Goal: Contribute content

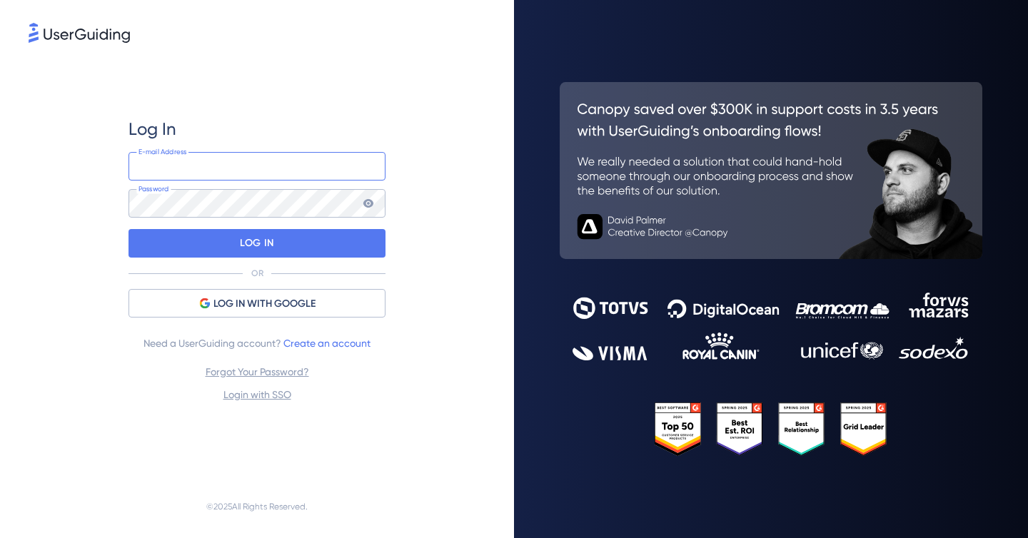
click at [323, 175] on input "email" at bounding box center [256, 166] width 257 height 29
paste input "[PERSON_NAME][EMAIL_ADDRESS][PERSON_NAME][DOMAIN_NAME]"
type input "[PERSON_NAME][EMAIL_ADDRESS][PERSON_NAME][DOMAIN_NAME]"
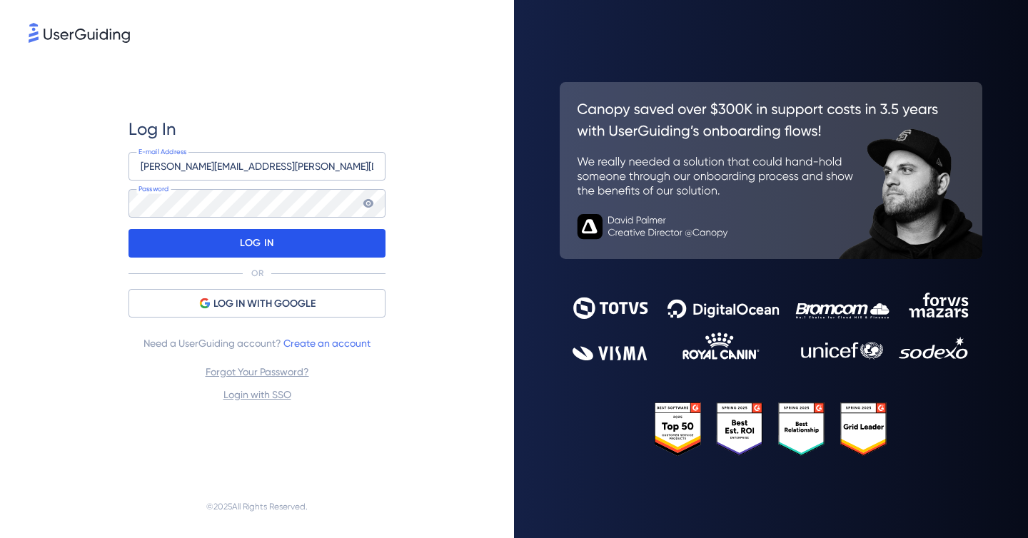
click at [311, 245] on div "LOG IN" at bounding box center [256, 243] width 257 height 29
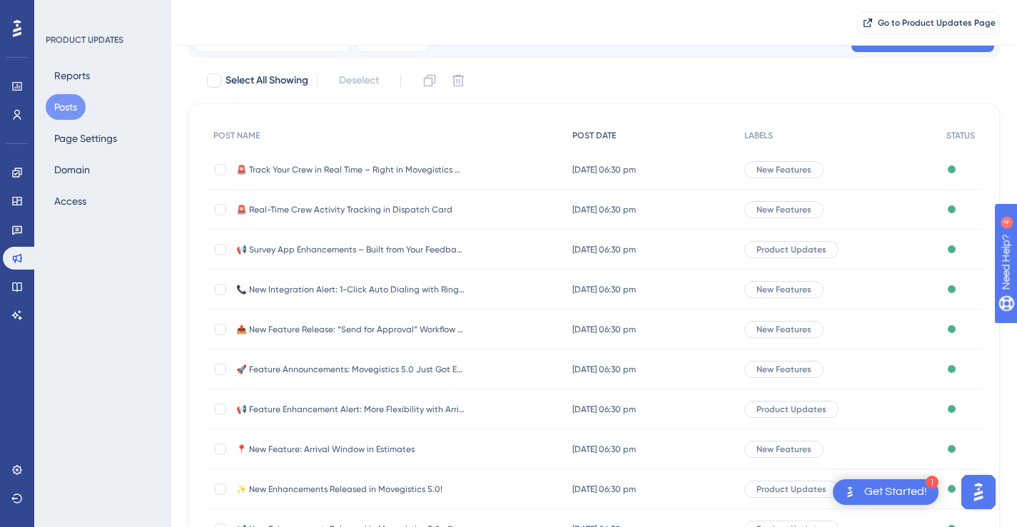
scroll to position [121, 0]
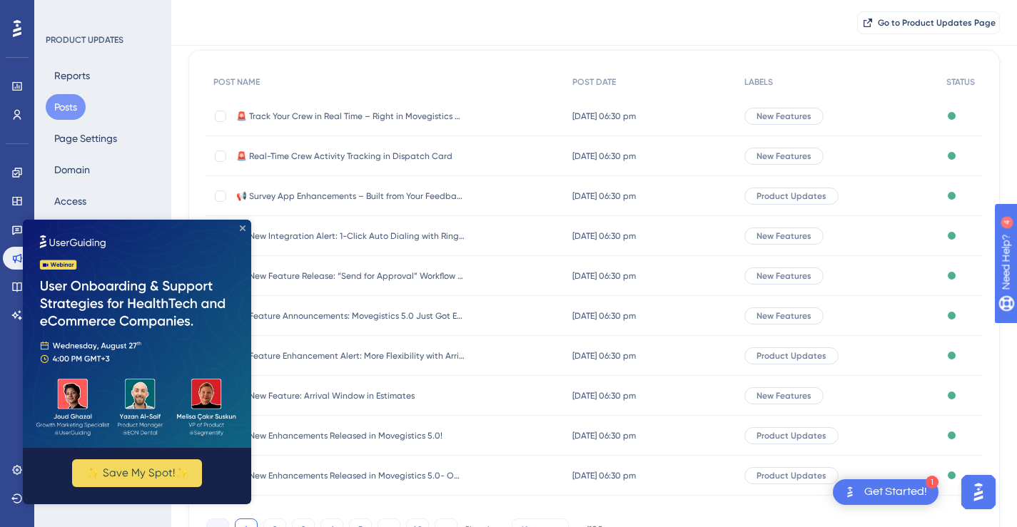
click at [241, 228] on icon "Close Preview" at bounding box center [243, 229] width 6 height 6
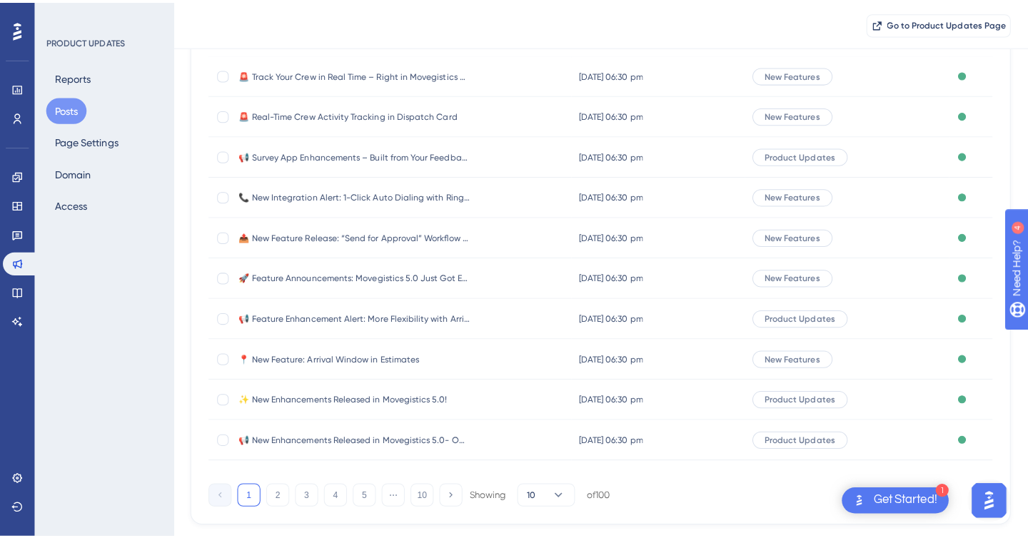
scroll to position [0, 0]
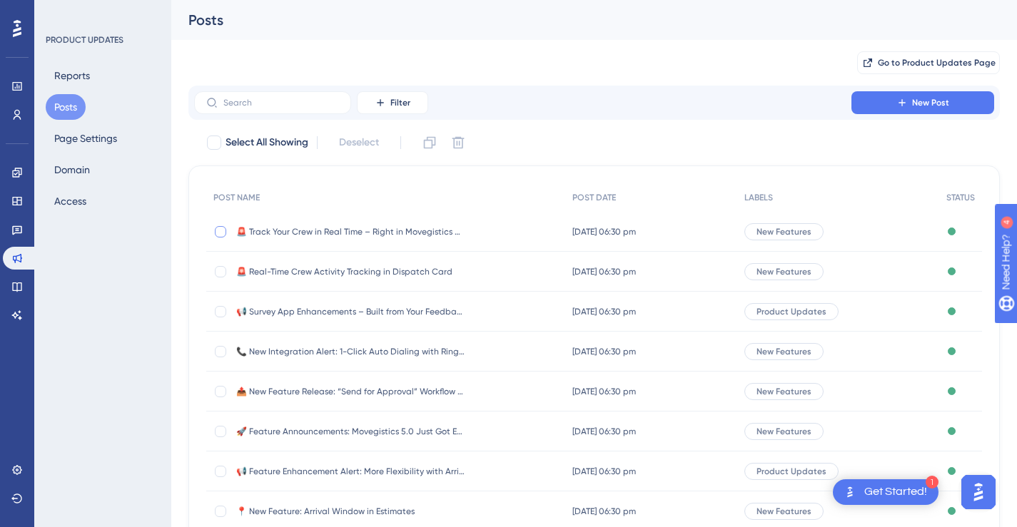
click at [218, 231] on div at bounding box center [220, 231] width 11 height 11
checkbox input "true"
click at [437, 141] on icon at bounding box center [430, 143] width 14 height 14
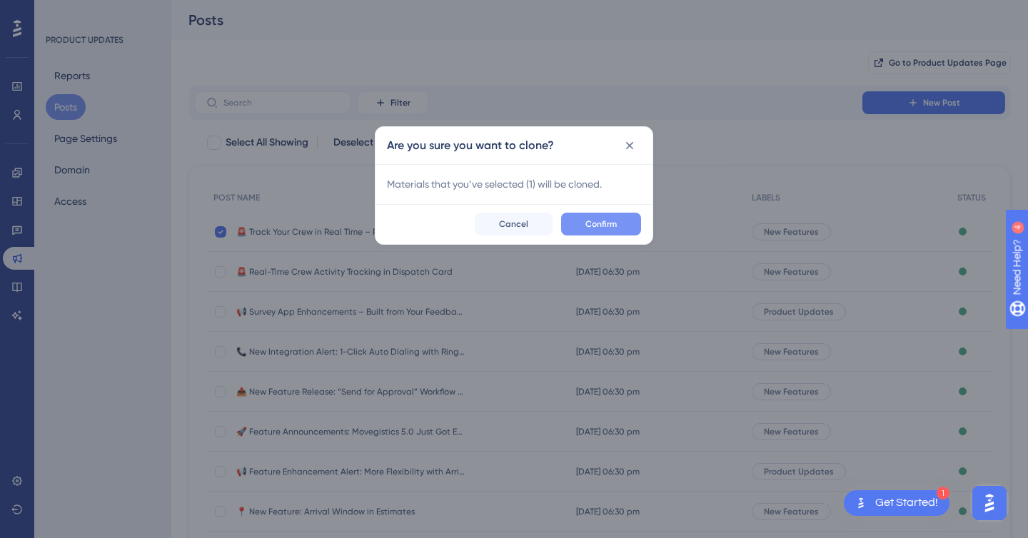
click at [592, 227] on span "Confirm" at bounding box center [600, 223] width 31 height 11
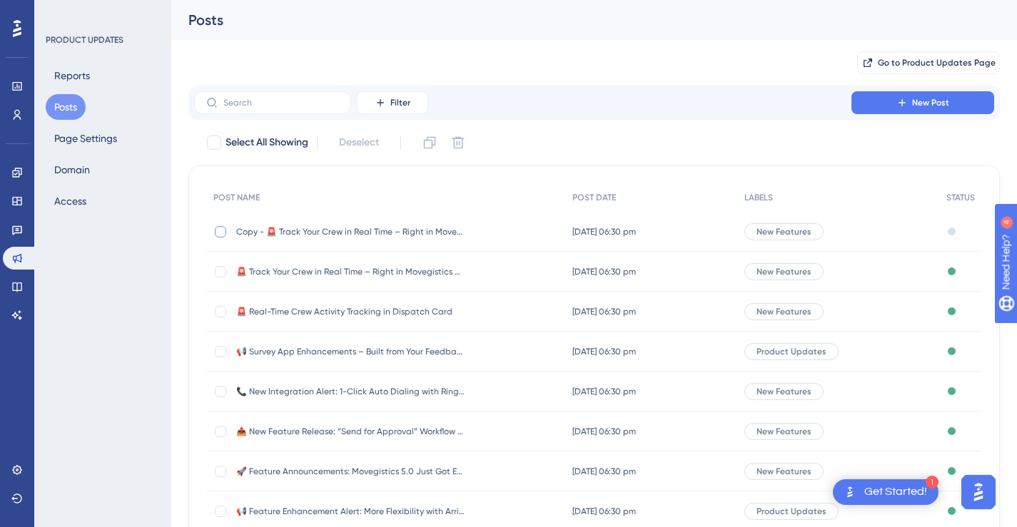
click at [223, 231] on div at bounding box center [220, 231] width 11 height 11
checkbox input "true"
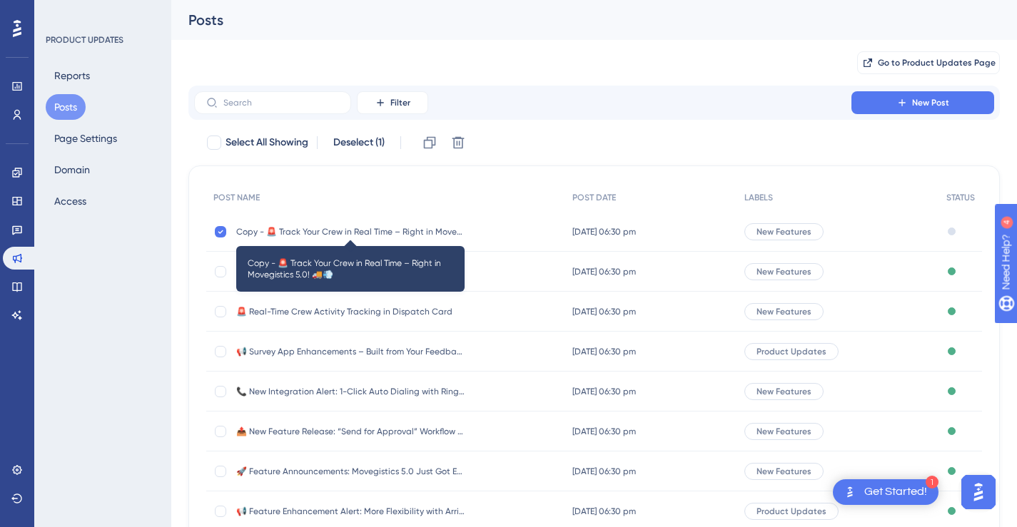
click at [374, 235] on span "Copy - 🚨 Track Your Crew in Real Time – Right in Movegistics 5.0! 🚚💨" at bounding box center [350, 231] width 228 height 11
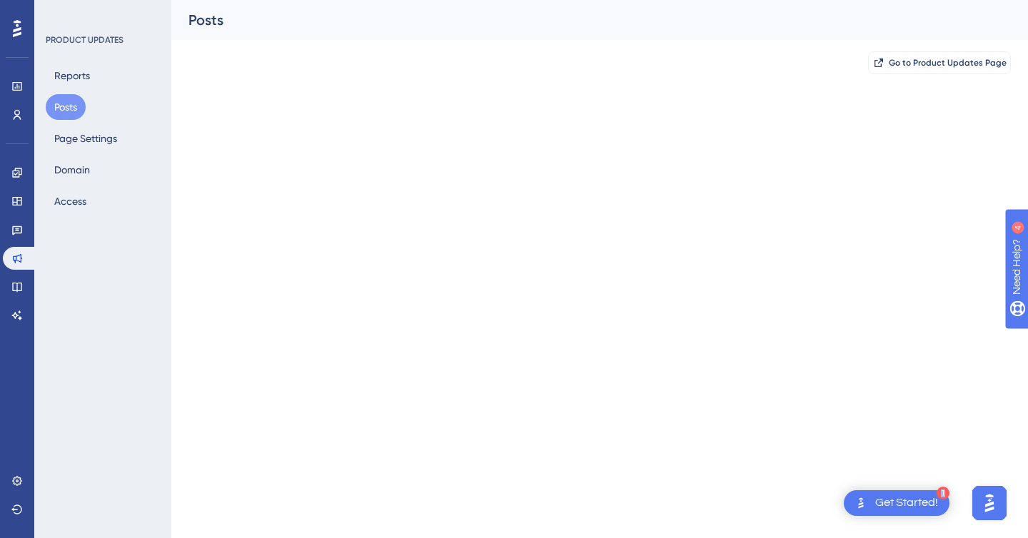
click at [374, 0] on html "1 Get Started! Performance Users Engagement Widgets Feedback Product Updates Kn…" at bounding box center [514, 0] width 1028 height 0
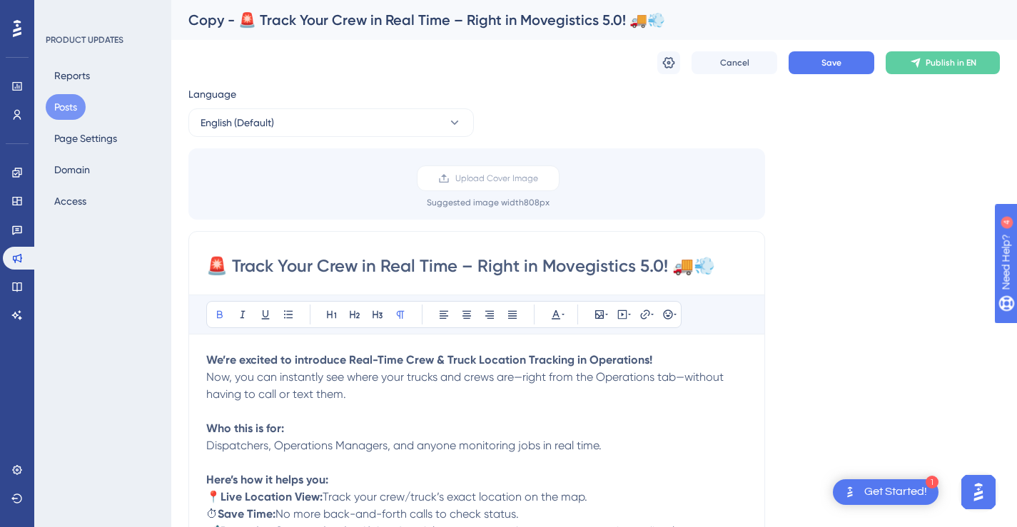
click at [471, 268] on input "🚨 Track Your Crew in Real Time – Right in Movegistics 5.0! 🚚💨" at bounding box center [476, 266] width 541 height 23
paste input "New Feature: Email View Indicator"
type input "📩 New Feature: Email View Indicator"
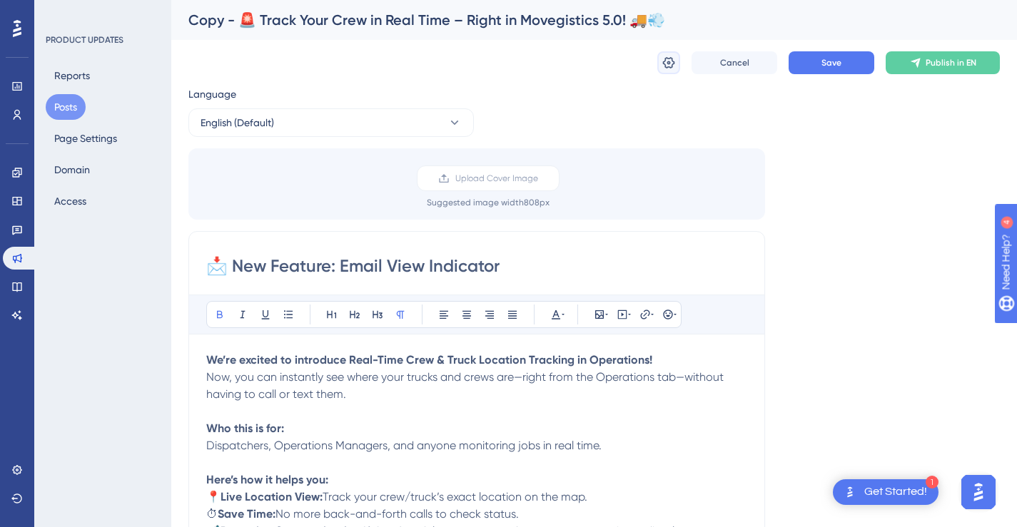
click at [677, 64] on button at bounding box center [668, 62] width 23 height 23
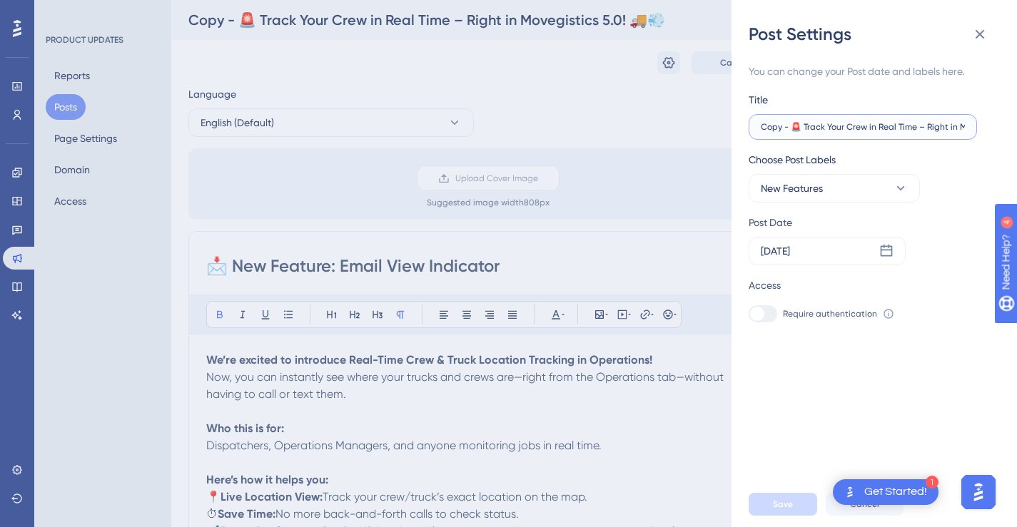
click at [878, 127] on input "Copy - 🚨 Track Your Crew in Real Time – Right in Movegistics 5.0! 🚚💨" at bounding box center [863, 127] width 204 height 10
paste input "📩 New Feature: Email View Indicator"
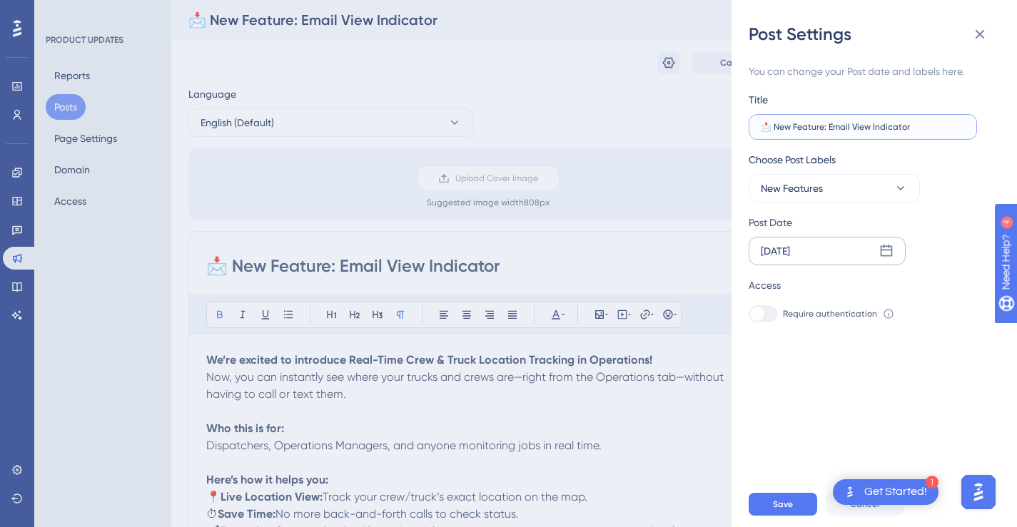
type input "📩 New Feature: Email View Indicator"
click at [881, 251] on icon at bounding box center [887, 251] width 12 height 12
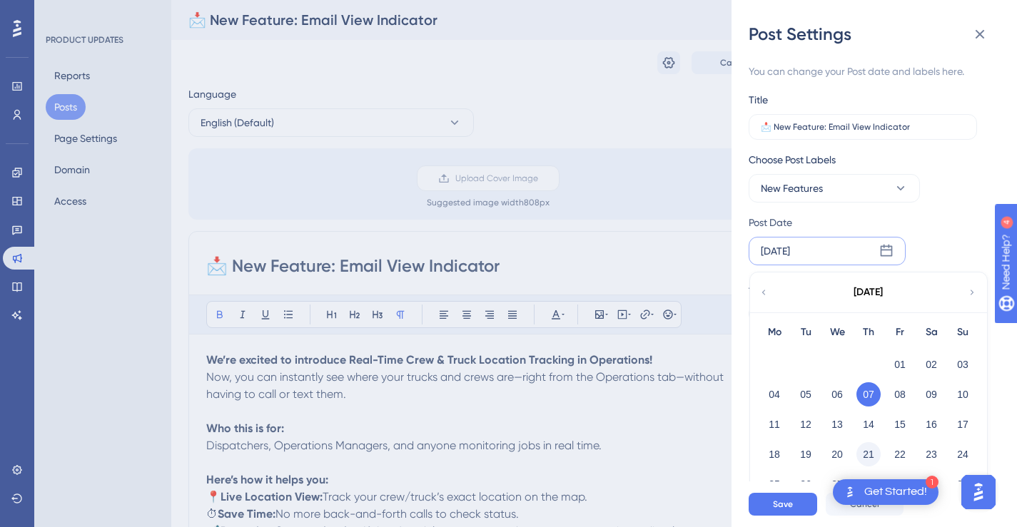
click at [874, 454] on button "21" at bounding box center [868, 455] width 24 height 24
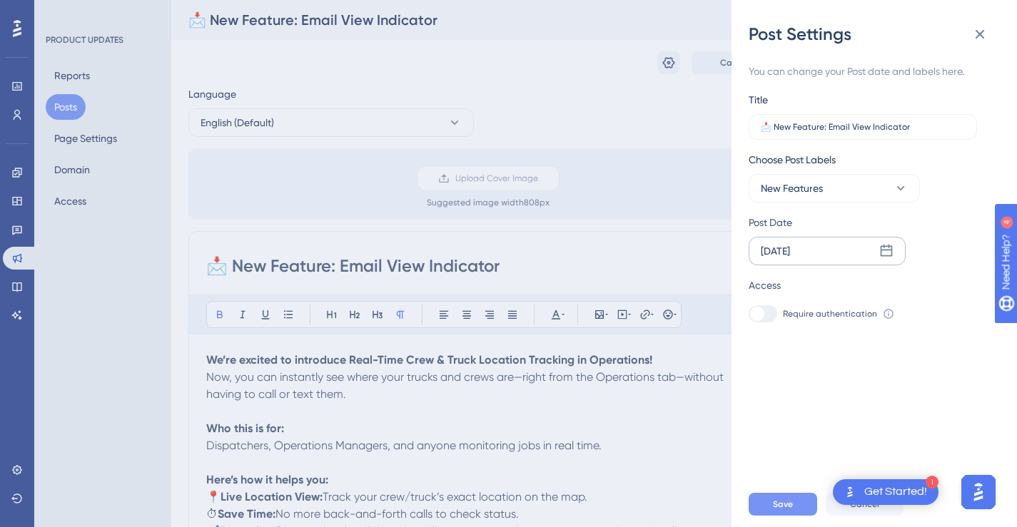
click at [794, 510] on button "Save" at bounding box center [783, 504] width 69 height 23
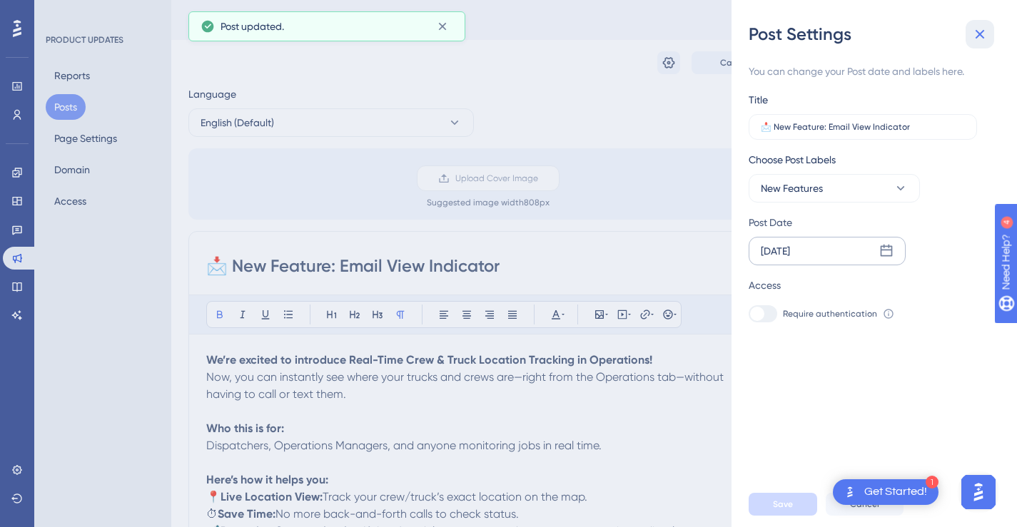
click at [975, 36] on icon at bounding box center [979, 34] width 17 height 17
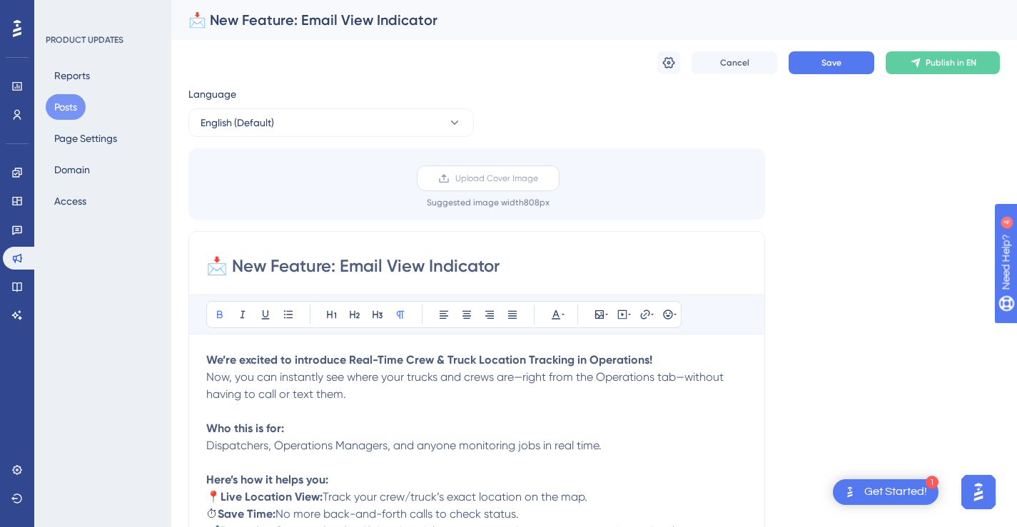
scroll to position [163, 0]
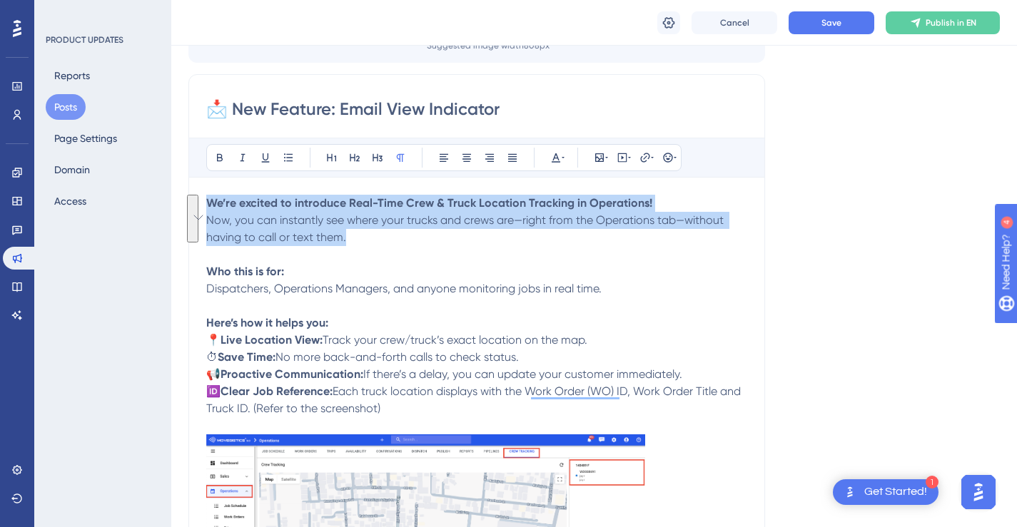
drag, startPoint x: 206, startPoint y: 201, endPoint x: 353, endPoint y: 236, distance: 151.8
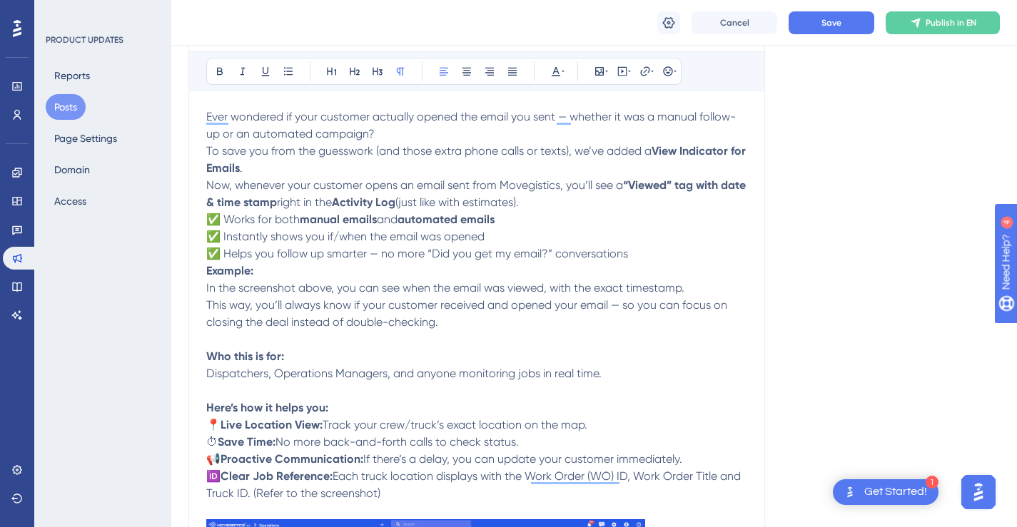
scroll to position [413, 0]
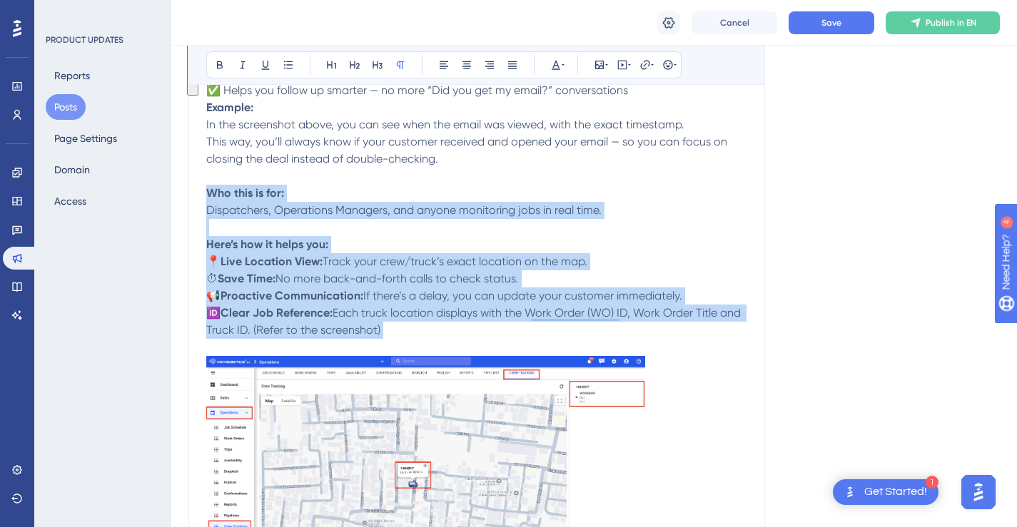
drag, startPoint x: 206, startPoint y: 191, endPoint x: 629, endPoint y: 477, distance: 511.3
click at [629, 477] on div "Ever wondered if your customer actually opened the email you sent — whether it …" at bounding box center [476, 482] width 541 height 1075
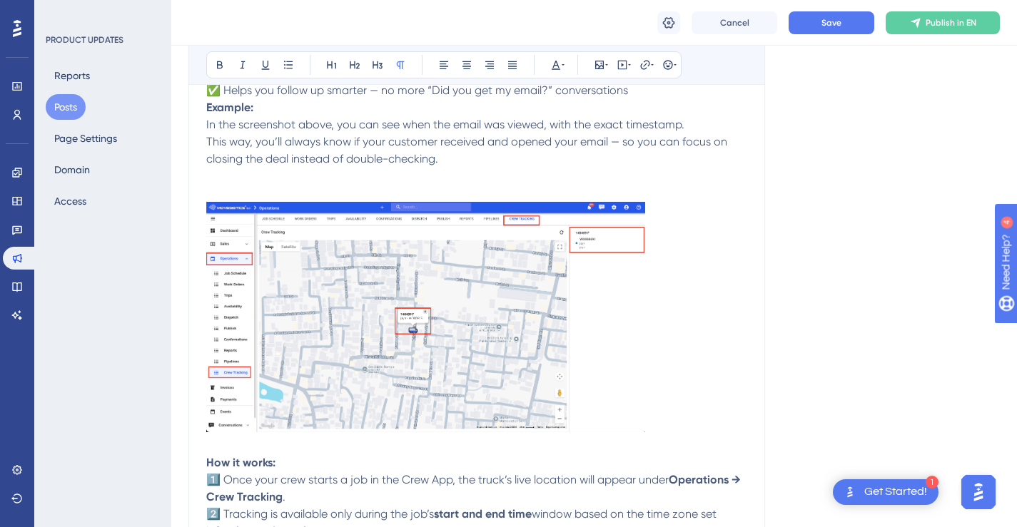
click at [490, 300] on img "To enrich screen reader interactions, please activate Accessibility in Grammarl…" at bounding box center [425, 317] width 439 height 231
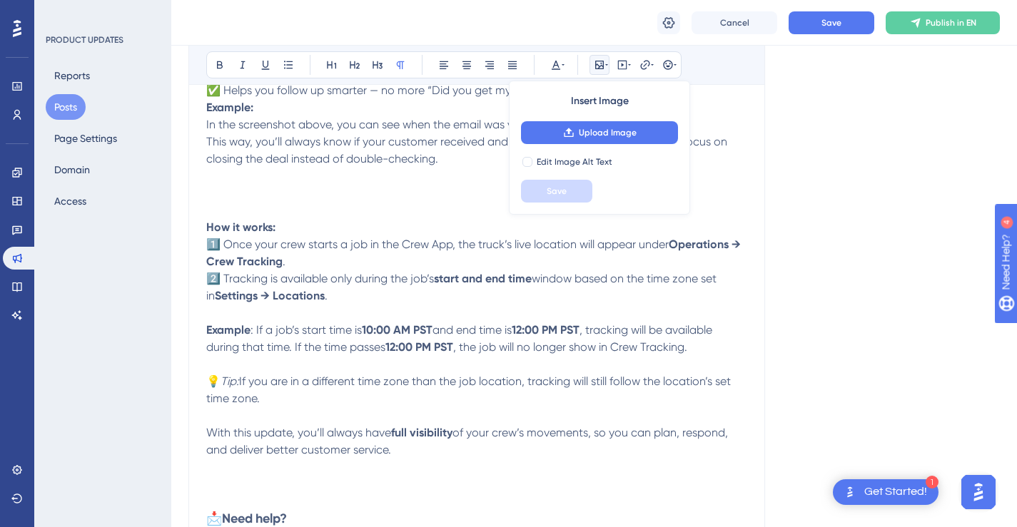
scroll to position [429, 0]
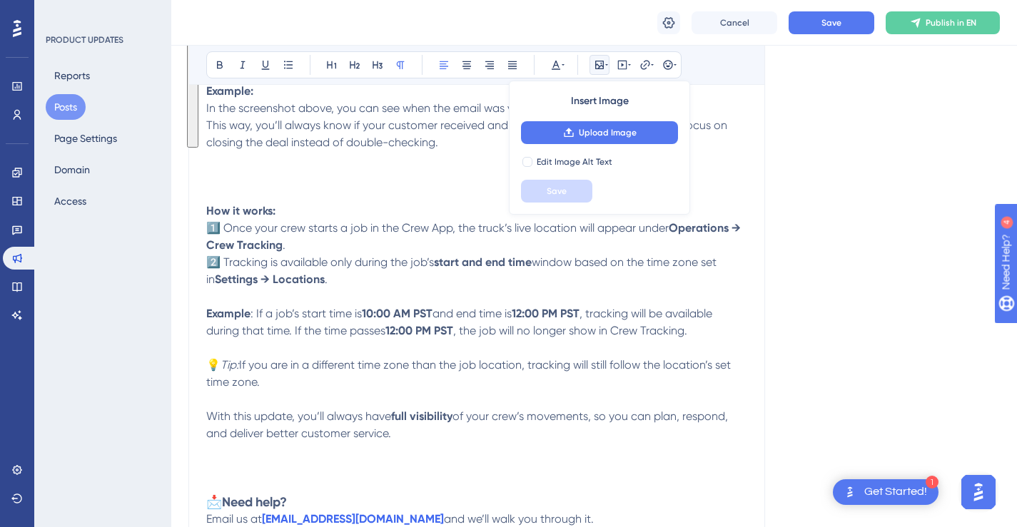
drag, startPoint x: 430, startPoint y: 434, endPoint x: 204, endPoint y: 216, distance: 314.0
click at [204, 217] on div "📩 New Feature: Email View Indicator Bold Italic Underline Bullet Point Heading …" at bounding box center [476, 220] width 577 height 824
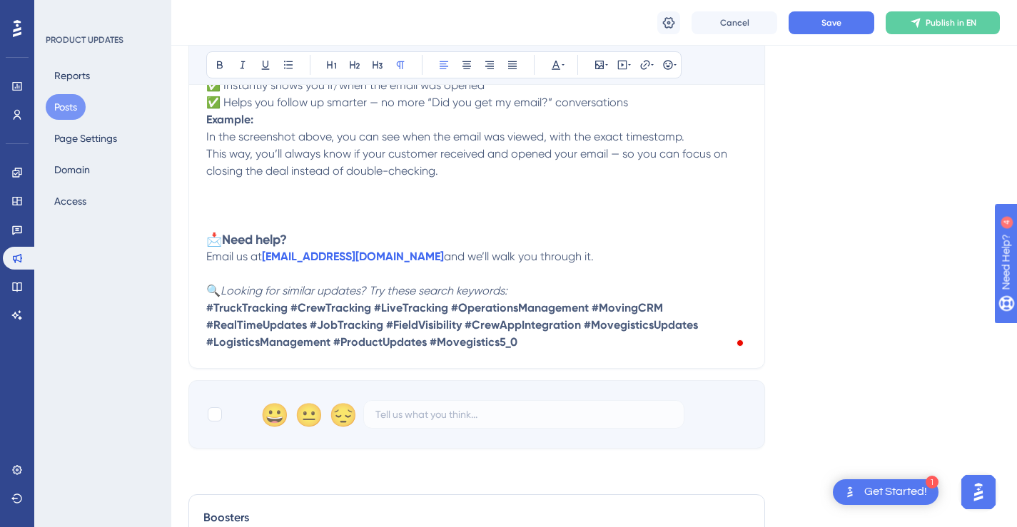
scroll to position [277, 0]
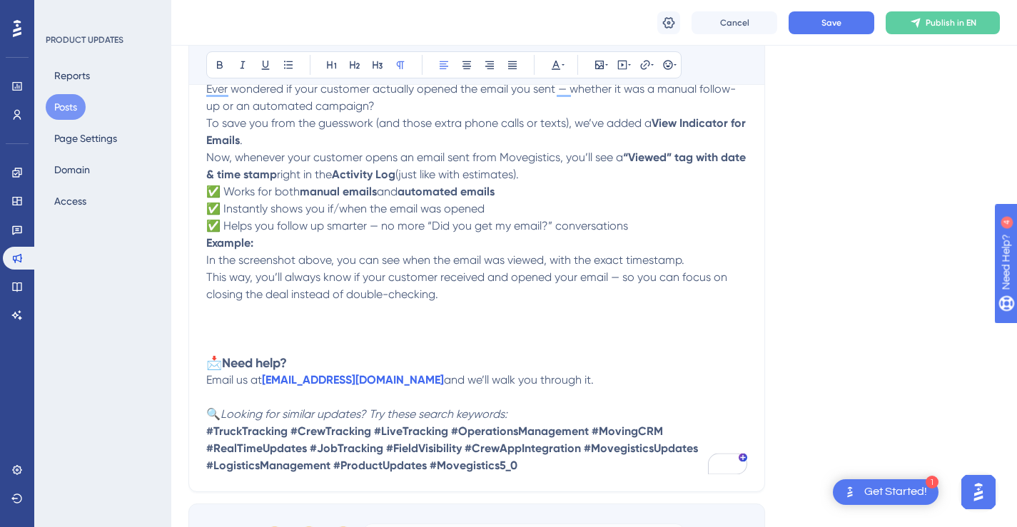
click at [445, 323] on p "This way, you’ll always know if your customer received and opened your email — …" at bounding box center [476, 303] width 541 height 69
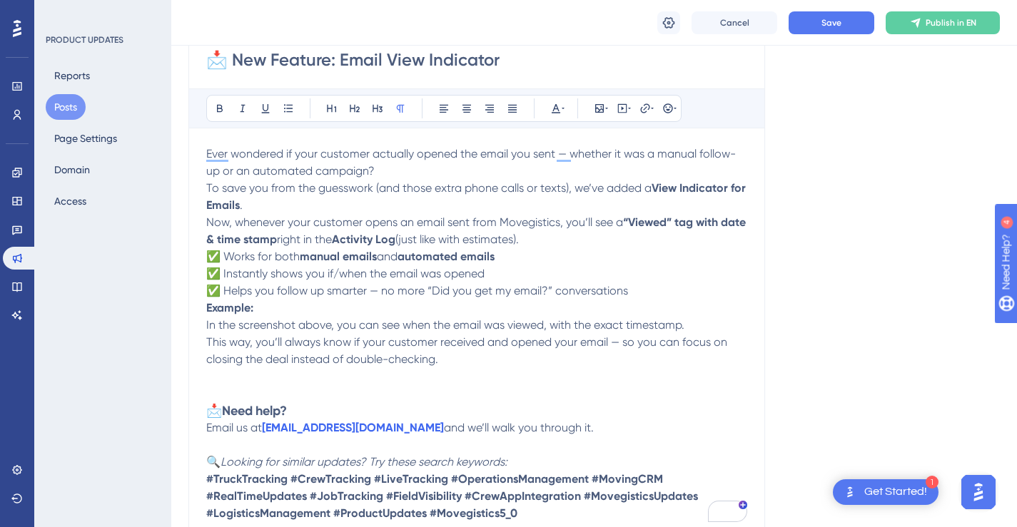
scroll to position [296, 0]
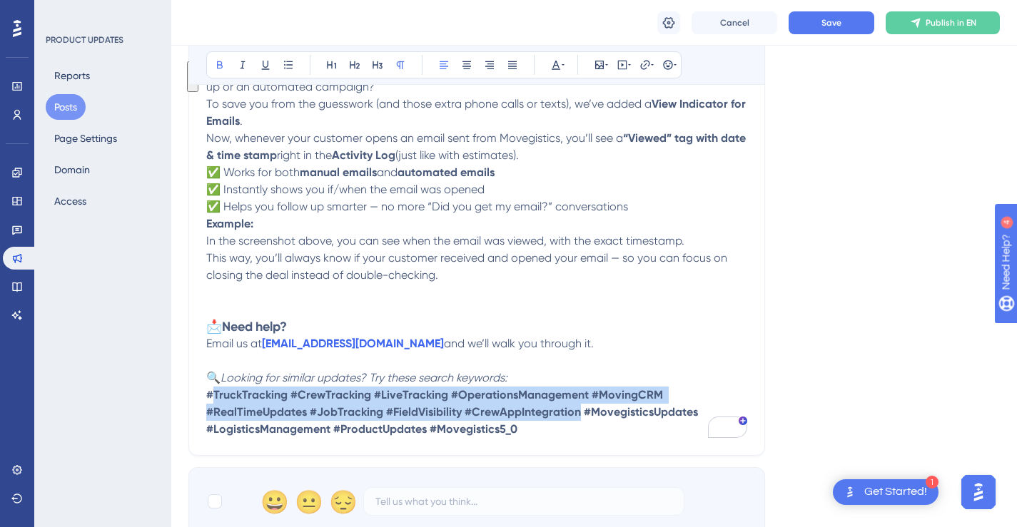
drag, startPoint x: 579, startPoint y: 413, endPoint x: 216, endPoint y: 398, distance: 363.6
click at [216, 398] on strong "#TruckTracking #CrewTracking #LiveTracking #OperationsManagement #MovingCRM #Re…" at bounding box center [453, 412] width 495 height 48
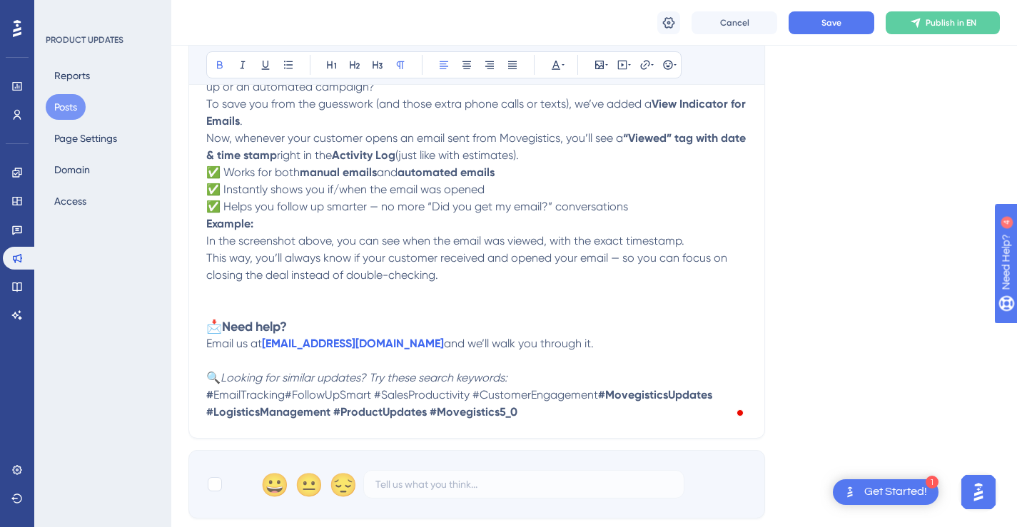
click at [285, 395] on span "EmailTracking#FollowUpSmart #SalesProductivity #CustomerEngagement" at bounding box center [405, 395] width 385 height 14
drag, startPoint x: 520, startPoint y: 414, endPoint x: 208, endPoint y: 399, distance: 312.3
click at [208, 399] on p "🔍 Looking for similar updates? Try these search keywords: # EmailTracking #Foll…" at bounding box center [476, 395] width 541 height 51
click at [658, 340] on p "Email us at [EMAIL_ADDRESS][DOMAIN_NAME] and we’ll walk you through it." at bounding box center [476, 343] width 541 height 17
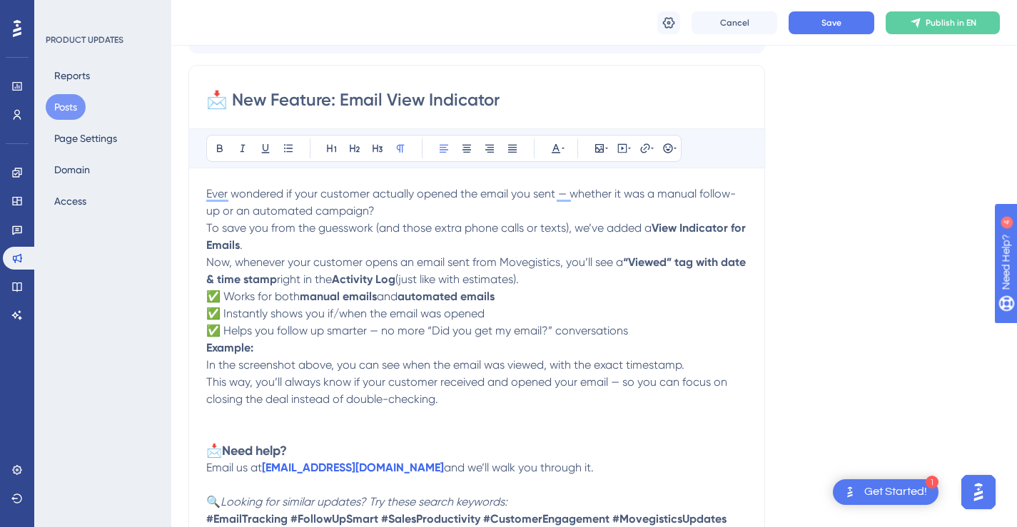
scroll to position [186, 0]
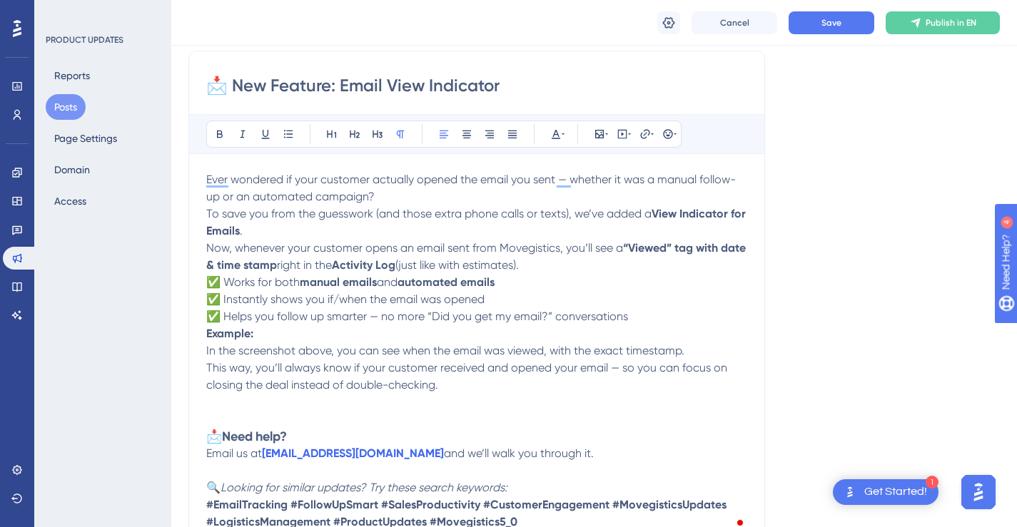
click at [415, 196] on p "Ever wondered if your customer actually opened the email you sent — whether it …" at bounding box center [476, 188] width 541 height 34
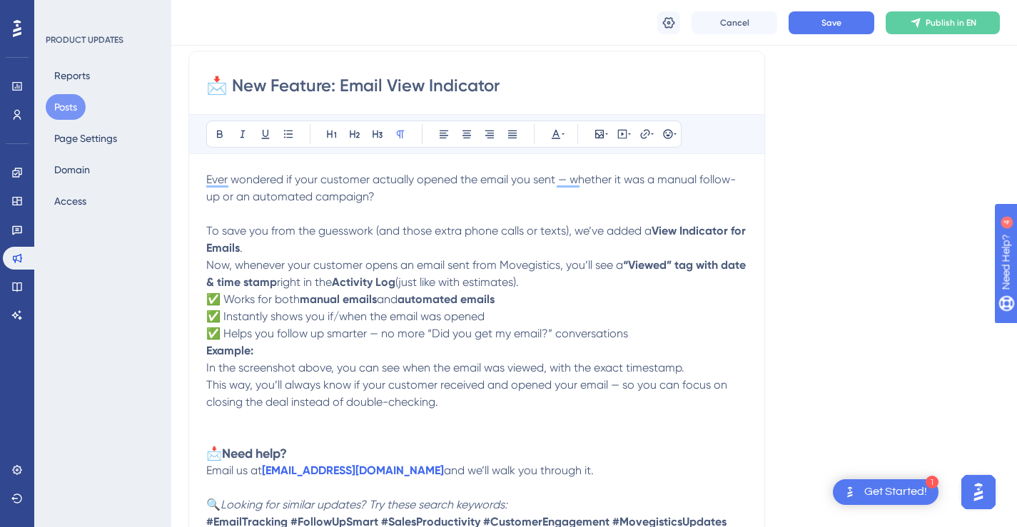
click at [671, 244] on p "To save you from the guesswork (and those extra phone calls or texts), we’ve ad…" at bounding box center [476, 240] width 541 height 34
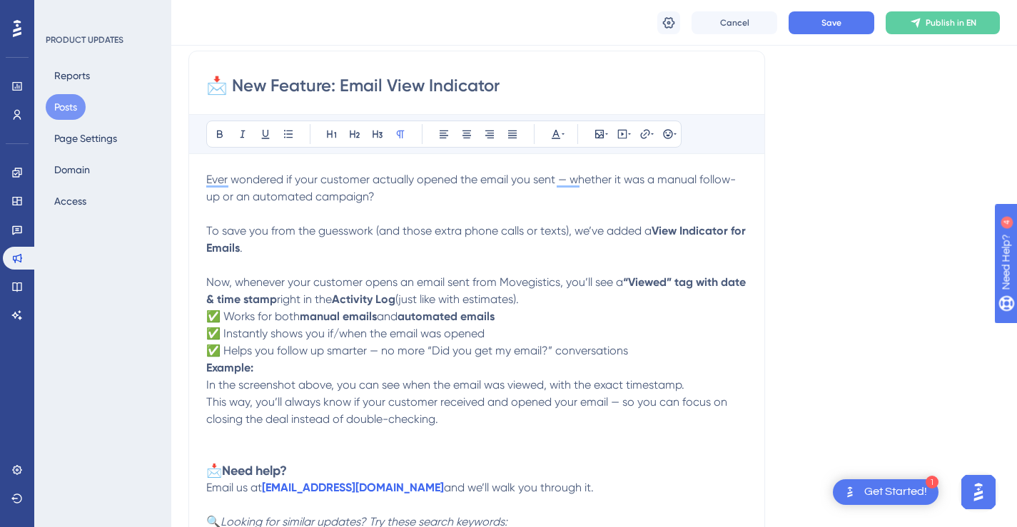
click at [641, 302] on p "Now, whenever your customer opens an email sent from Movegistics, you’ll see a …" at bounding box center [476, 291] width 541 height 34
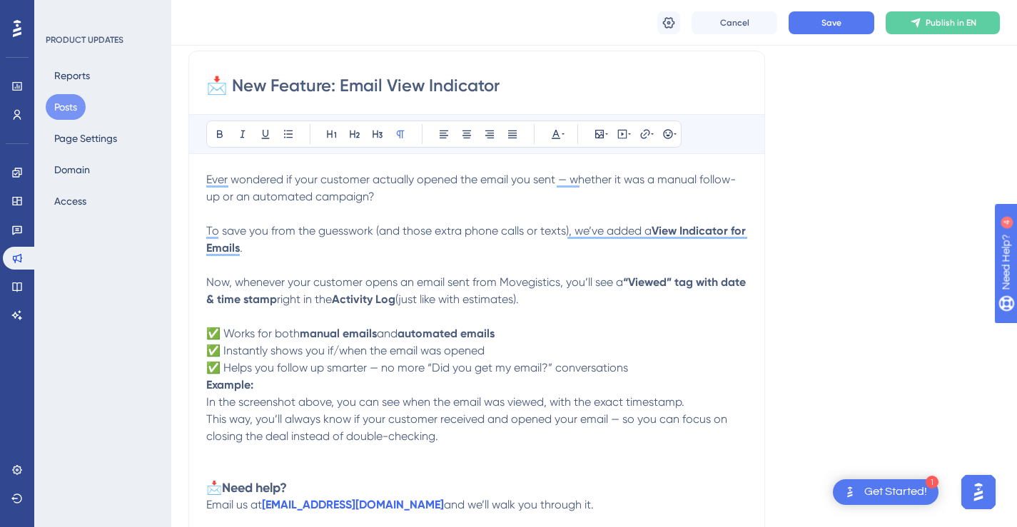
scroll to position [192, 0]
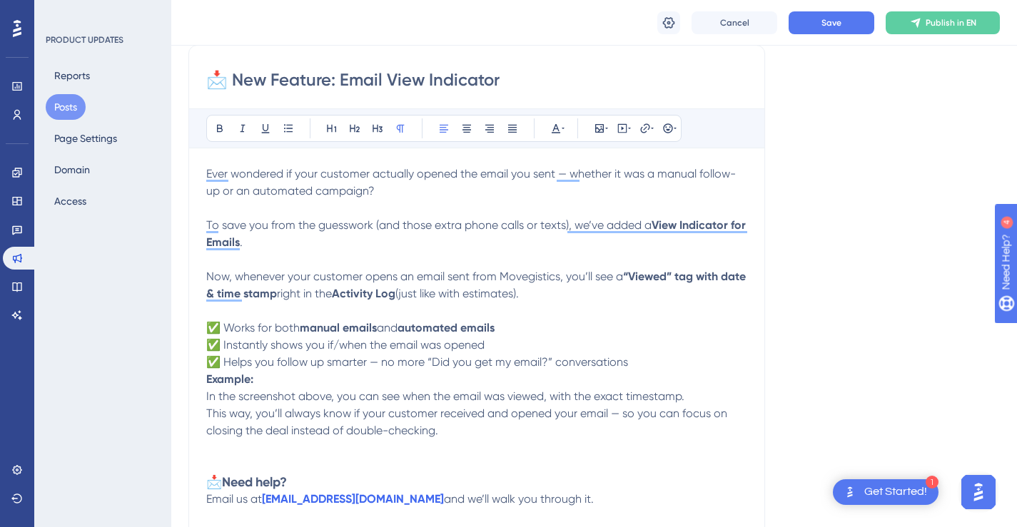
click at [649, 358] on p "✅ Works for both manual emails and automated emails ✅ Instantly shows you if/wh…" at bounding box center [476, 345] width 541 height 51
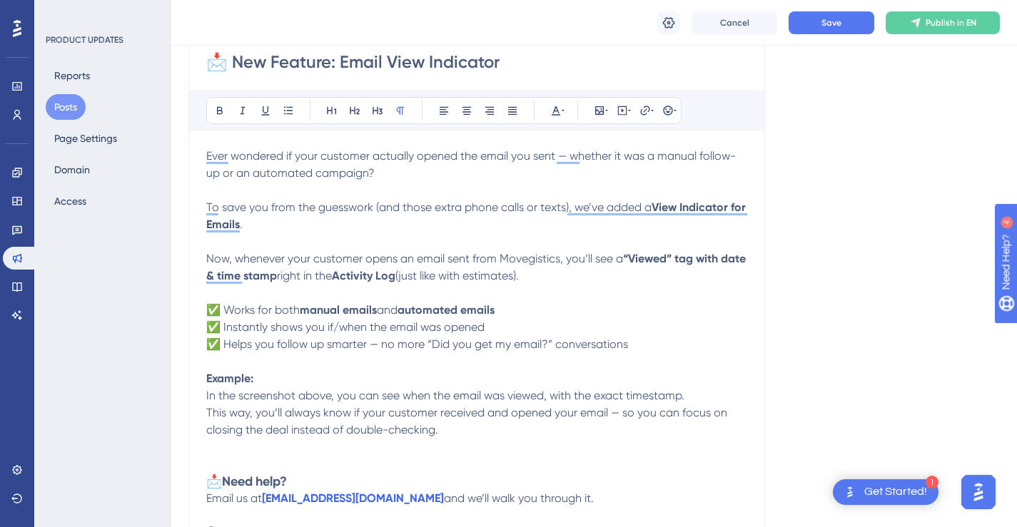
scroll to position [226, 0]
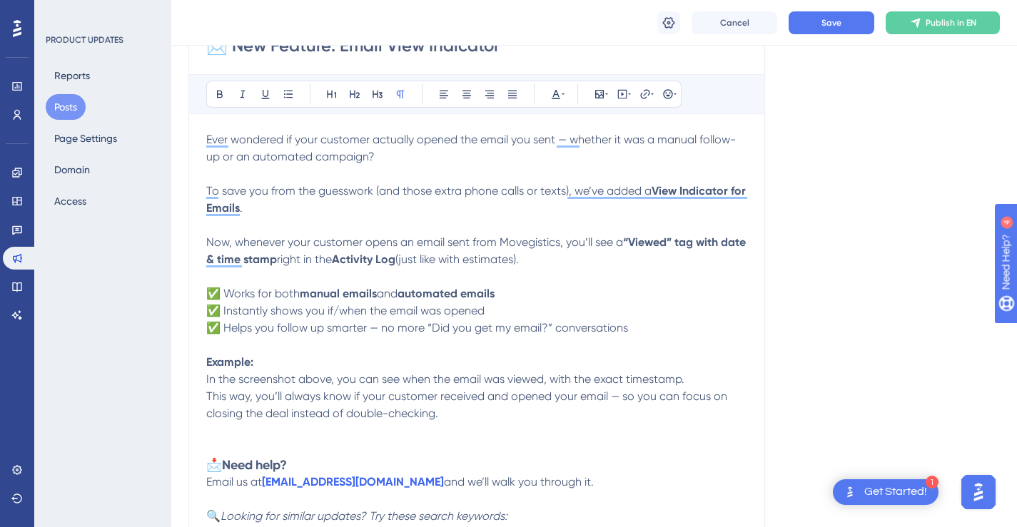
click at [718, 381] on p "Example: In the screenshot above, you can see when the email was viewed, with t…" at bounding box center [476, 371] width 541 height 34
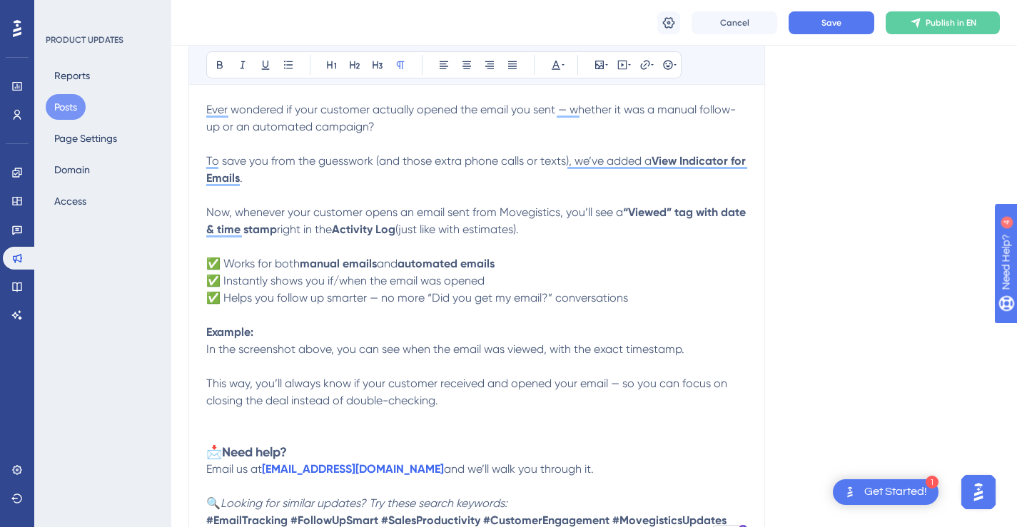
scroll to position [268, 0]
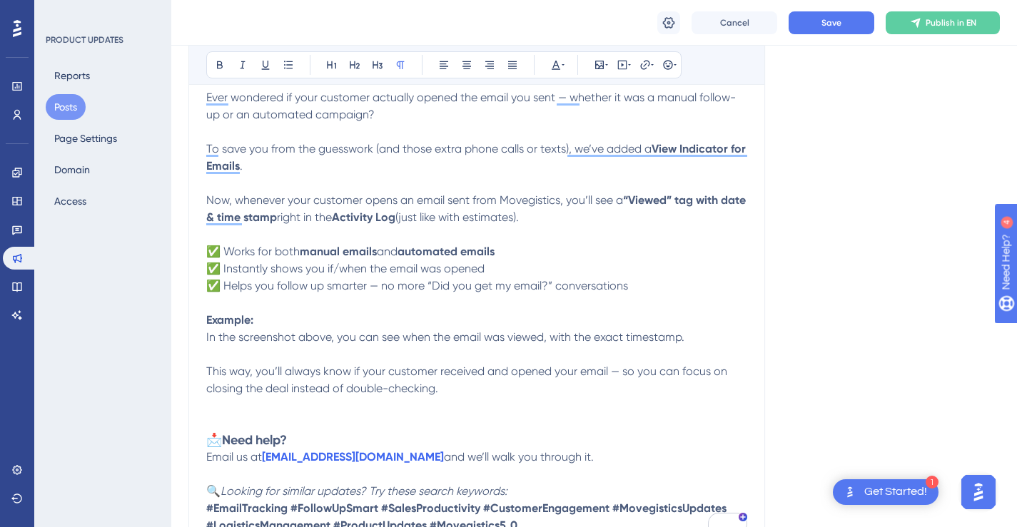
click at [563, 388] on p "This way, you’ll always know if your customer received and opened your email — …" at bounding box center [476, 388] width 541 height 51
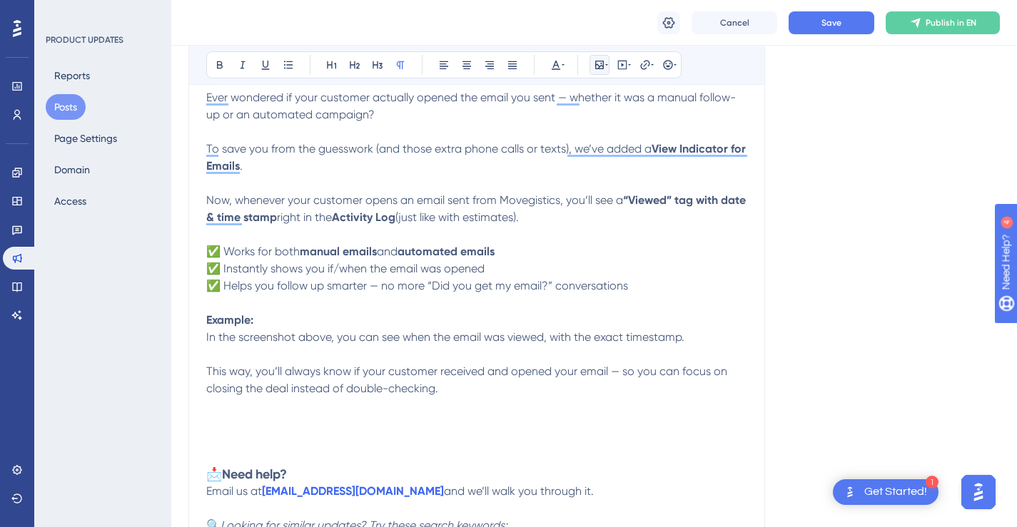
click at [605, 67] on icon at bounding box center [606, 64] width 3 height 11
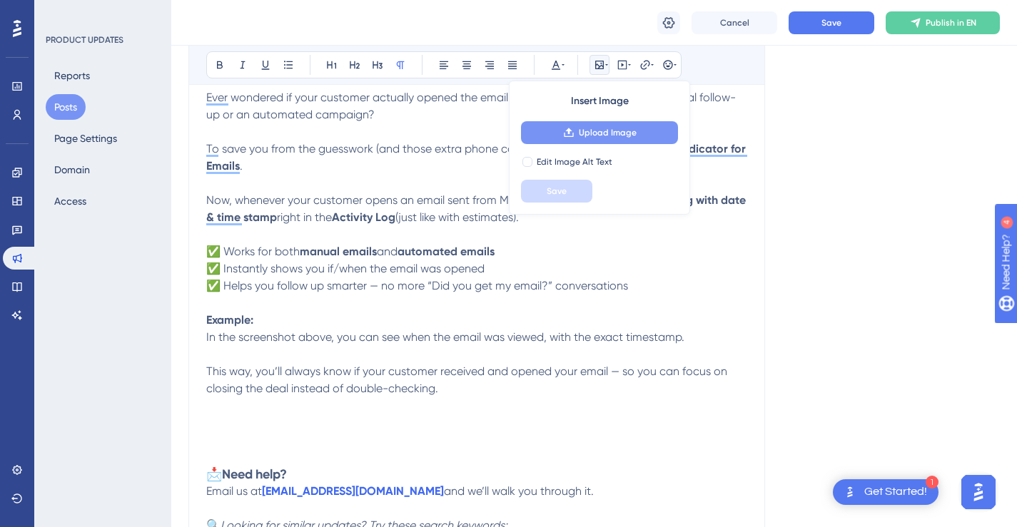
click at [613, 138] on span "Upload Image" at bounding box center [608, 132] width 58 height 11
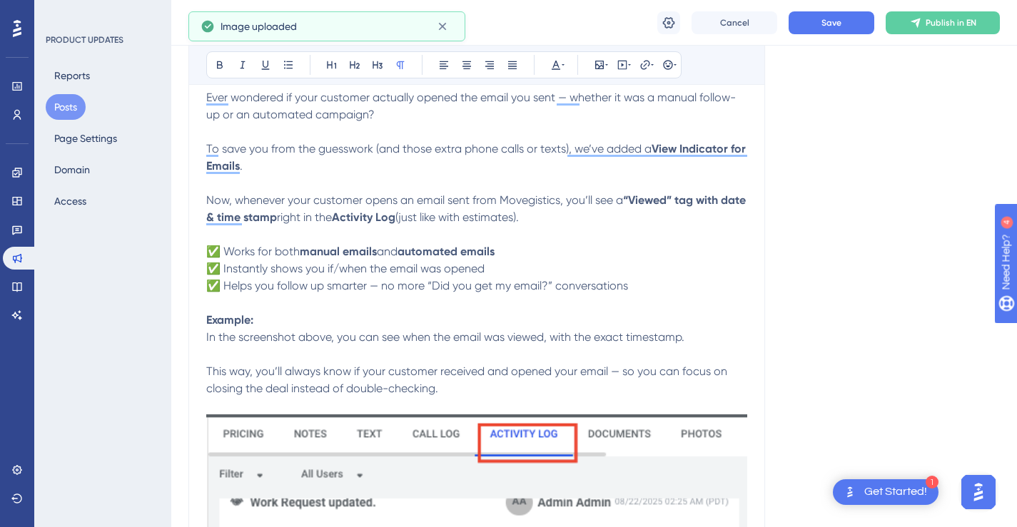
scroll to position [482, 0]
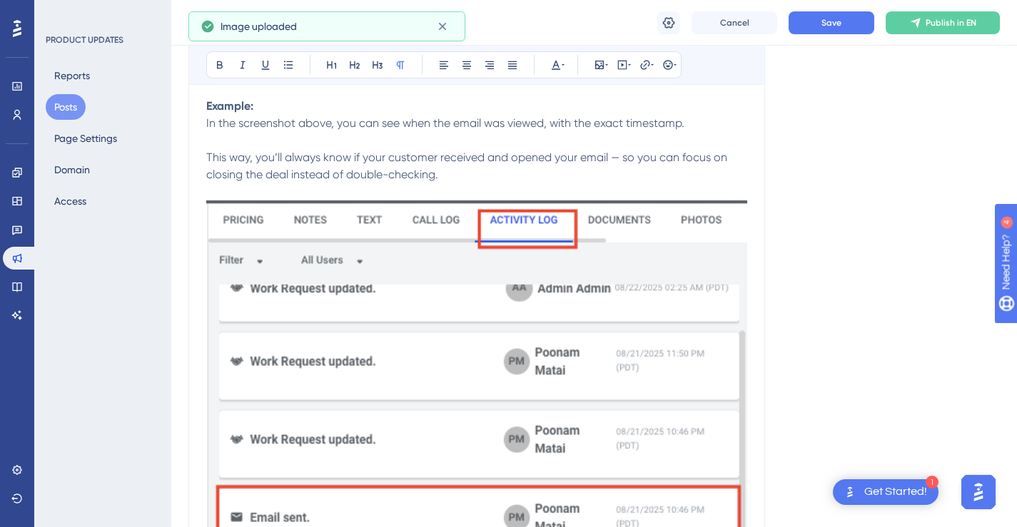
click at [665, 249] on img "To enrich screen reader interactions, please activate Accessibility in Grammarl…" at bounding box center [476, 502] width 541 height 603
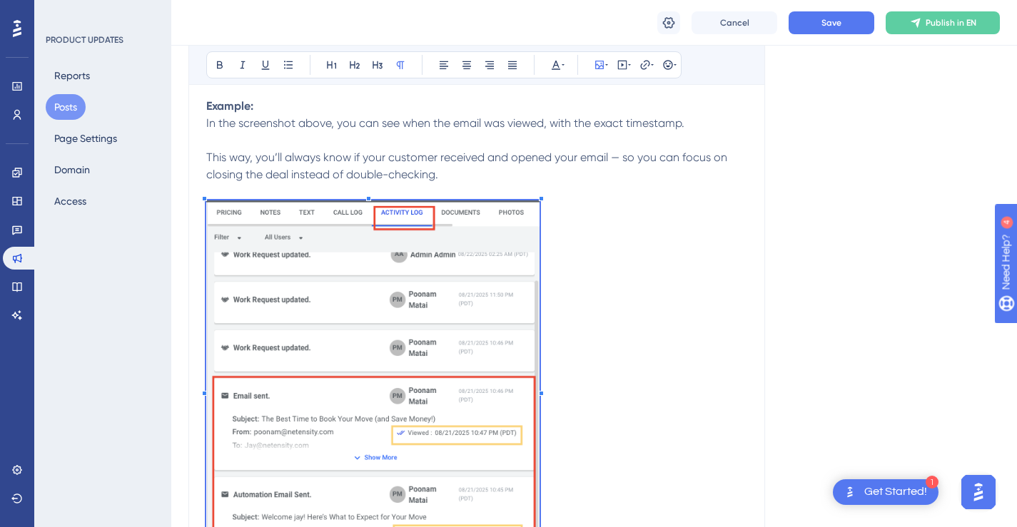
click at [539, 246] on span "To enrich screen reader interactions, please activate Accessibility in Grammarl…" at bounding box center [372, 389] width 333 height 377
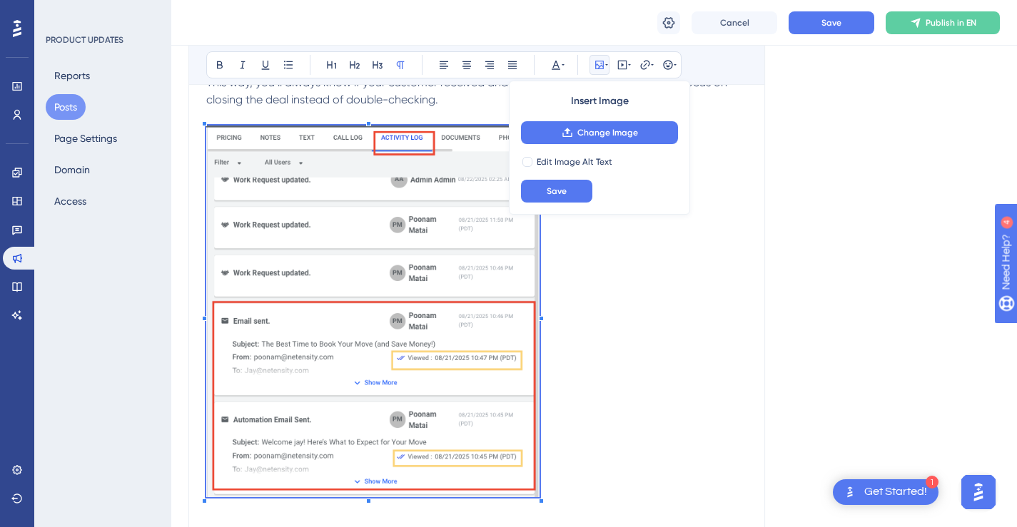
scroll to position [581, 0]
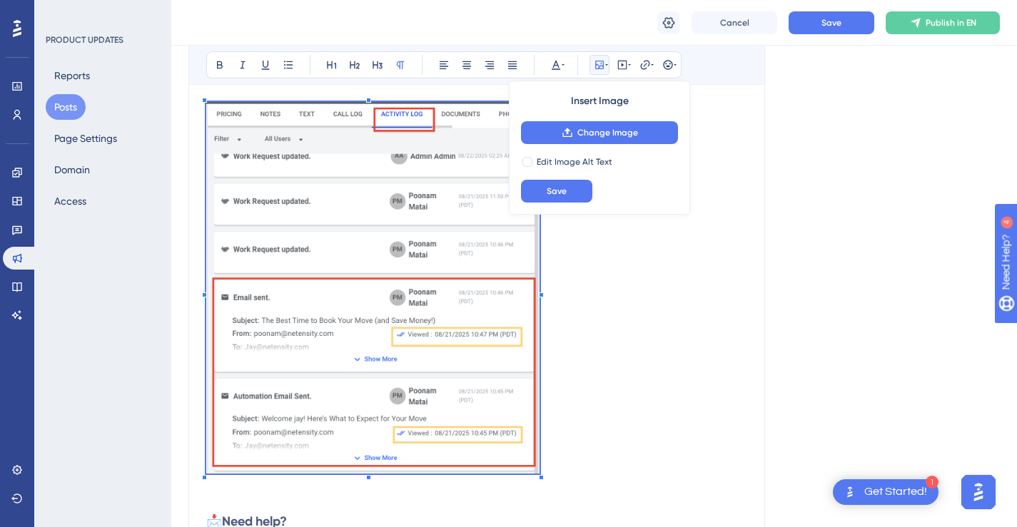
click at [632, 246] on p "This way, you’ll always know if your customer received and opened your email — …" at bounding box center [476, 273] width 541 height 445
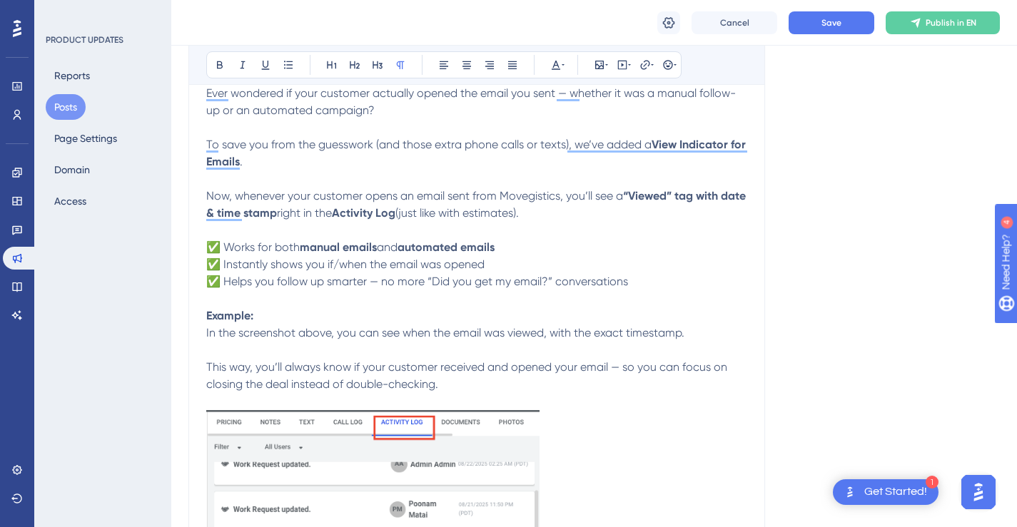
scroll to position [273, 0]
drag, startPoint x: 553, startPoint y: 213, endPoint x: 434, endPoint y: 212, distance: 119.2
click at [434, 212] on span "(just like with estimates)." at bounding box center [456, 213] width 123 height 14
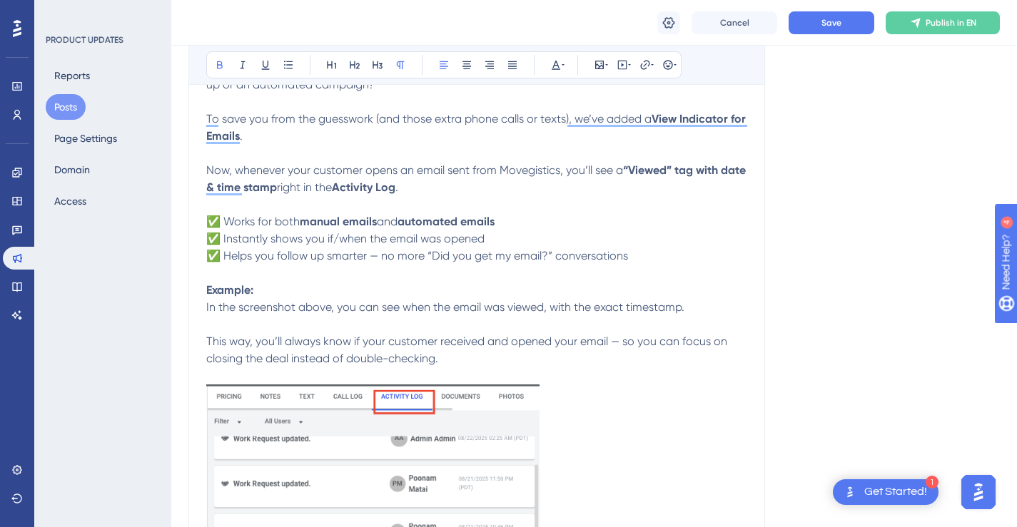
scroll to position [313, 0]
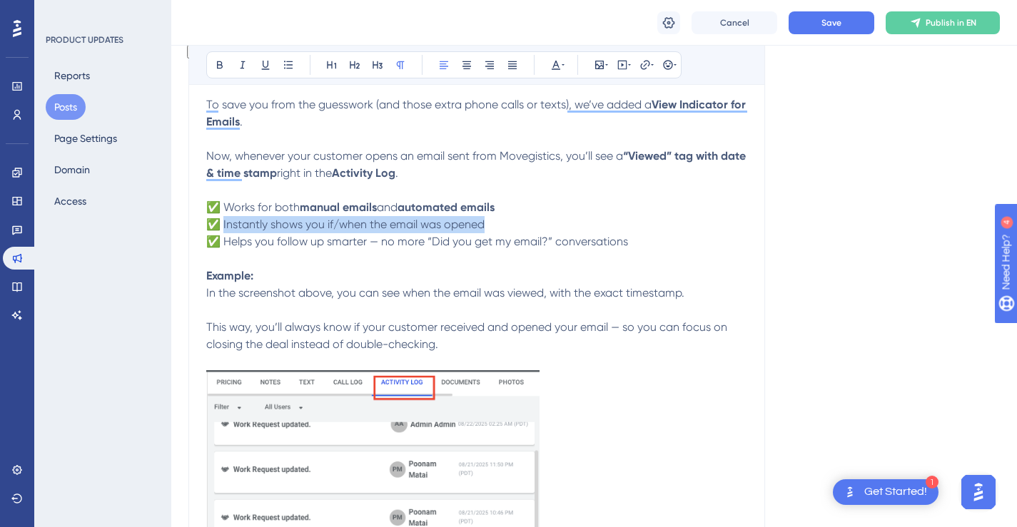
drag, startPoint x: 496, startPoint y: 227, endPoint x: 223, endPoint y: 228, distance: 272.6
click at [223, 228] on p "✅ Works for both manual emails and automated emails ✅ Instantly shows you if/wh…" at bounding box center [476, 233] width 541 height 69
click at [589, 221] on p "✅ Works for both manual emails and automated emails ✅ Instantly shows you if/wh…" at bounding box center [476, 233] width 541 height 69
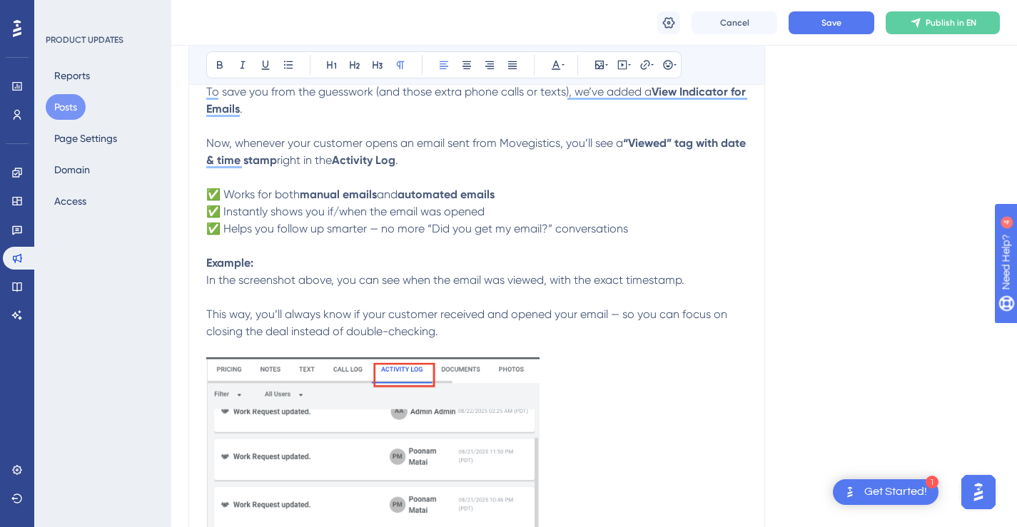
scroll to position [340, 0]
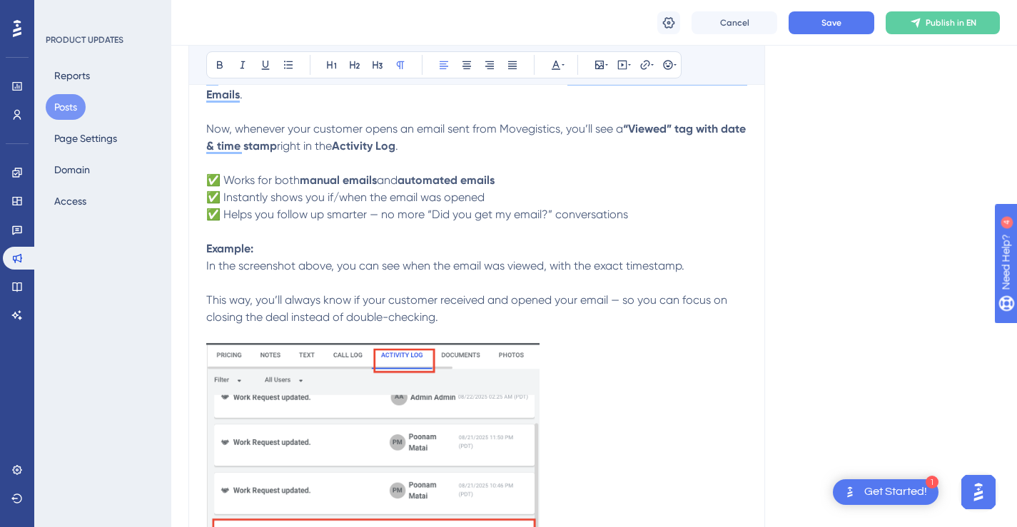
click at [316, 266] on span "In the screenshot above, you can see when the email was viewed, with the exact …" at bounding box center [445, 266] width 478 height 14
click at [698, 247] on p "Example: In the screenshot below, you can see when the email was viewed, with t…" at bounding box center [476, 266] width 541 height 51
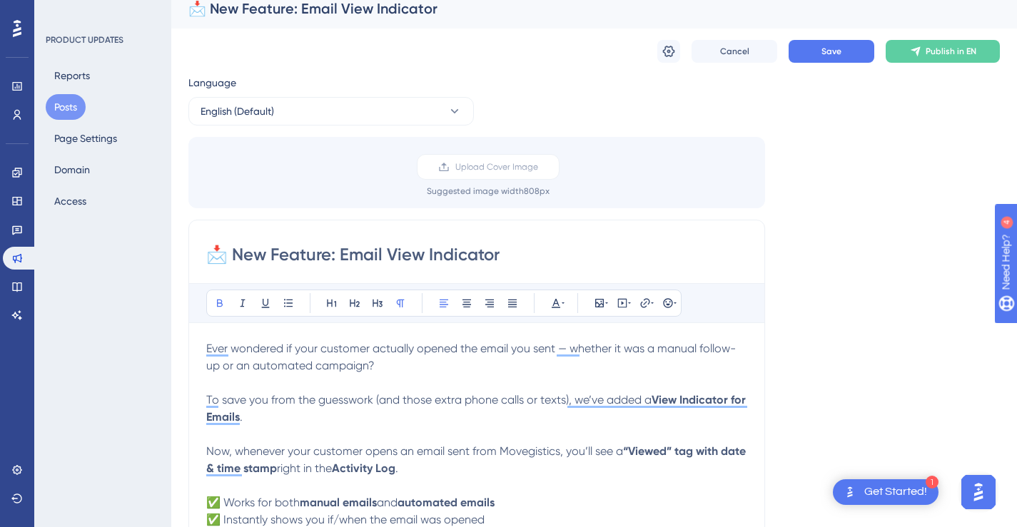
scroll to position [0, 0]
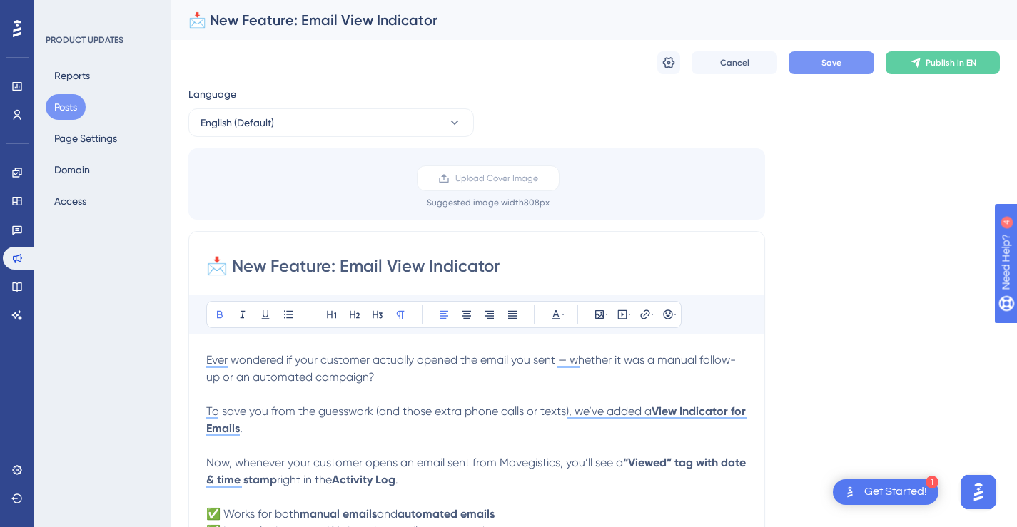
click at [855, 67] on button "Save" at bounding box center [832, 62] width 86 height 23
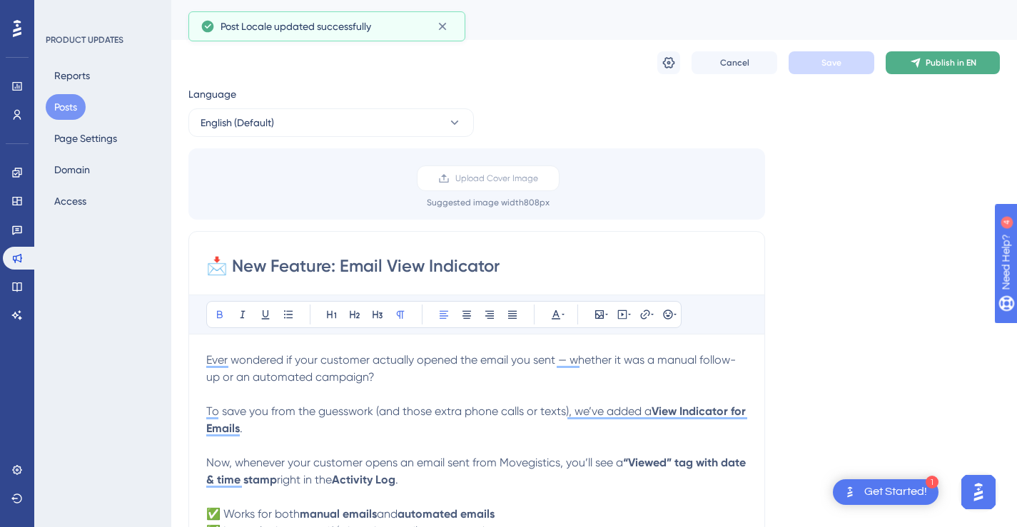
click at [942, 65] on span "Publish in EN" at bounding box center [951, 62] width 51 height 11
